Goal: Information Seeking & Learning: Learn about a topic

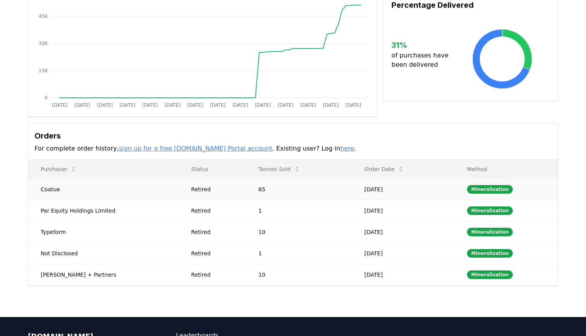
scroll to position [104, 0]
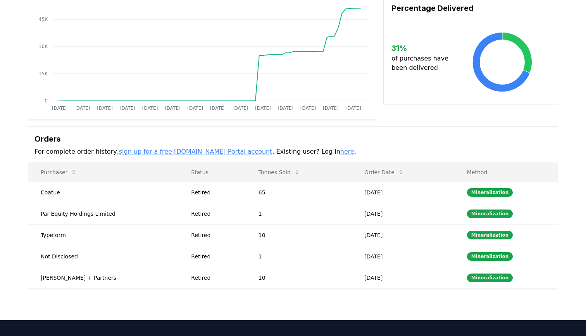
click at [340, 154] on link "here" at bounding box center [347, 151] width 14 height 7
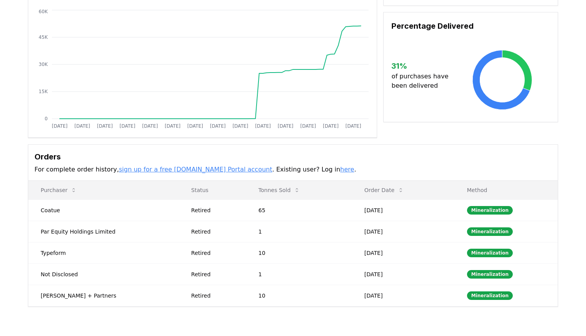
scroll to position [0, 0]
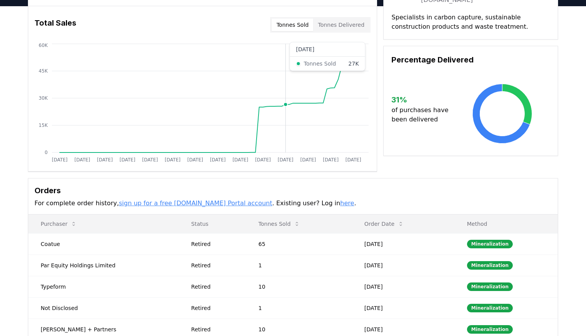
scroll to position [62, 0]
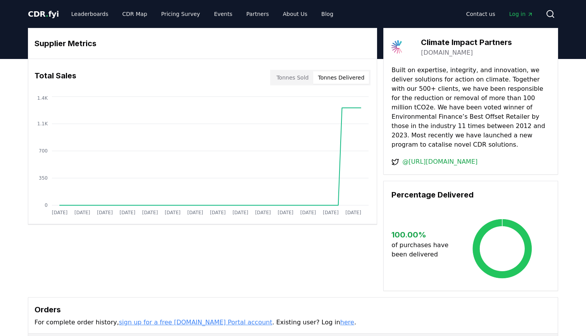
click at [341, 77] on button "Tonnes Delivered" at bounding box center [341, 77] width 56 height 12
click at [307, 82] on button "Tonnes Sold" at bounding box center [292, 77] width 41 height 12
